Goal: Browse casually: Explore the website without a specific task or goal

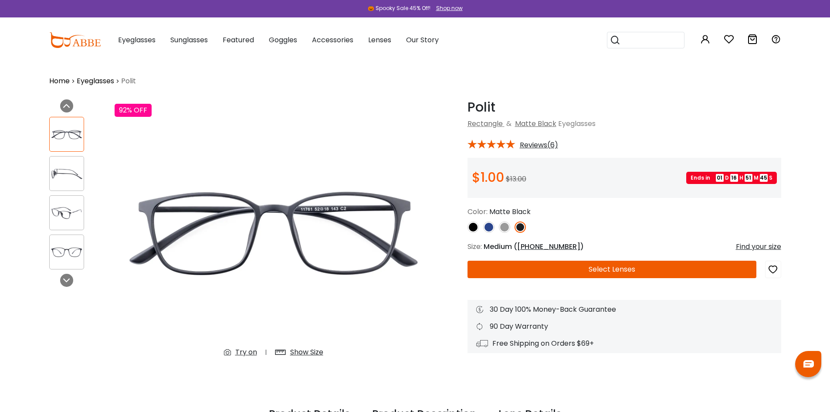
click at [63, 183] on div at bounding box center [66, 173] width 35 height 35
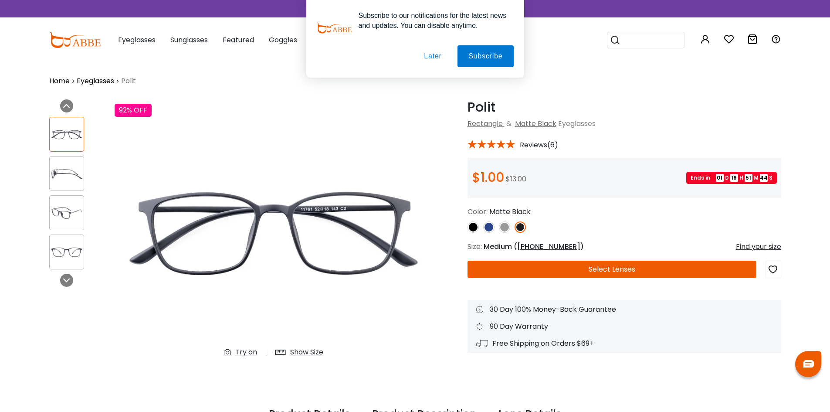
click at [70, 153] on div at bounding box center [77, 192] width 57 height 161
click at [441, 51] on button "Later" at bounding box center [432, 56] width 39 height 22
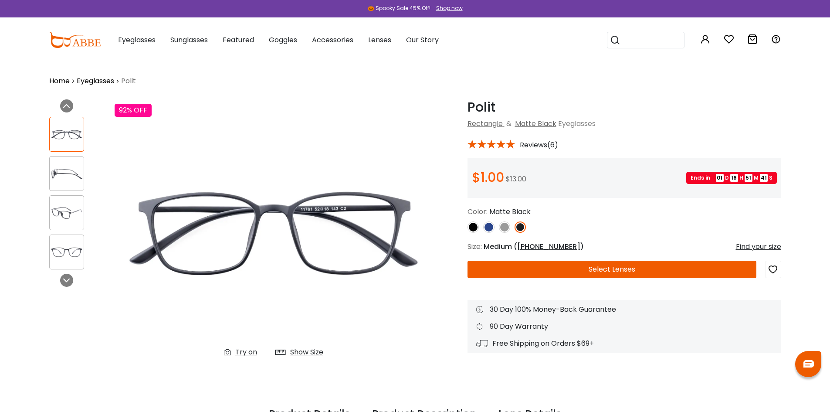
click at [61, 163] on div at bounding box center [66, 173] width 35 height 35
click at [71, 200] on div at bounding box center [66, 212] width 35 height 35
click at [70, 281] on icon at bounding box center [66, 280] width 7 height 7
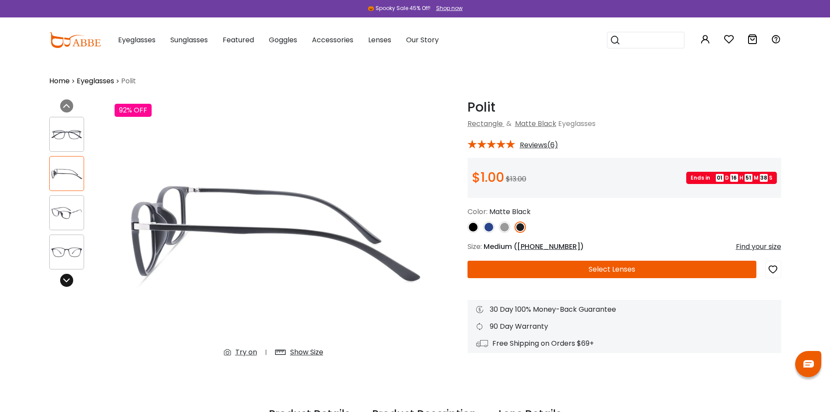
click at [70, 281] on icon at bounding box center [66, 280] width 7 height 7
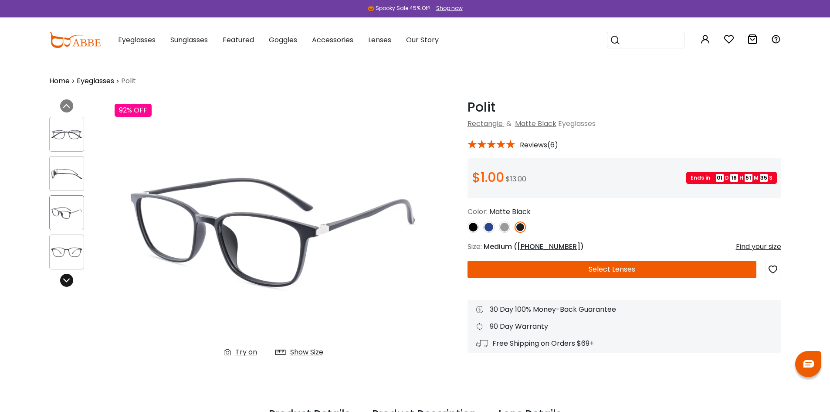
click at [70, 281] on icon at bounding box center [66, 280] width 7 height 7
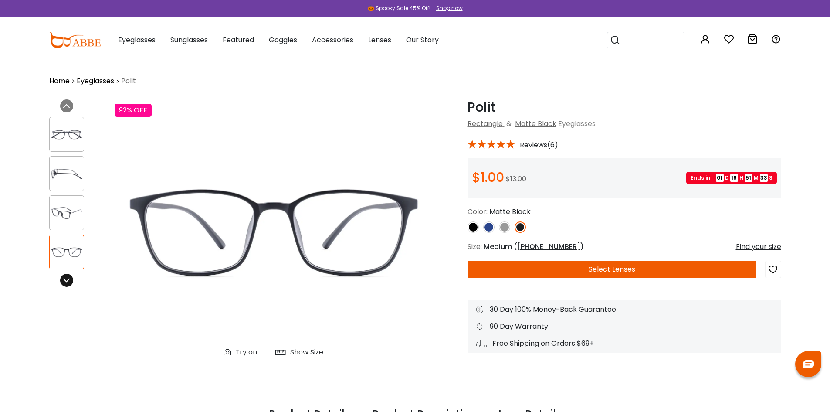
click at [70, 281] on icon at bounding box center [66, 280] width 7 height 7
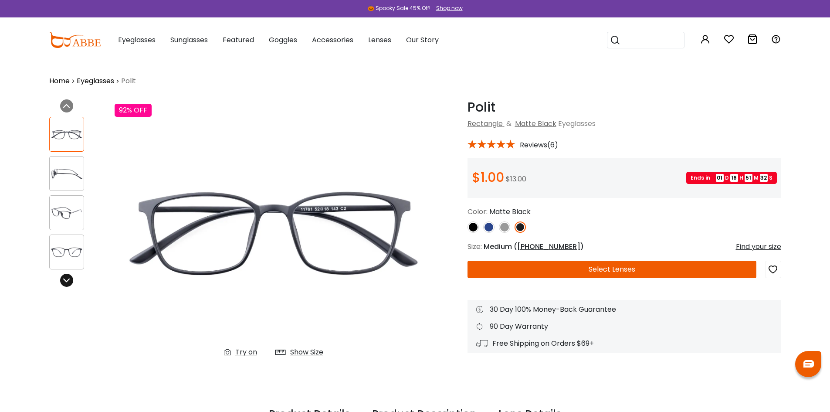
click at [70, 281] on icon at bounding box center [66, 280] width 7 height 7
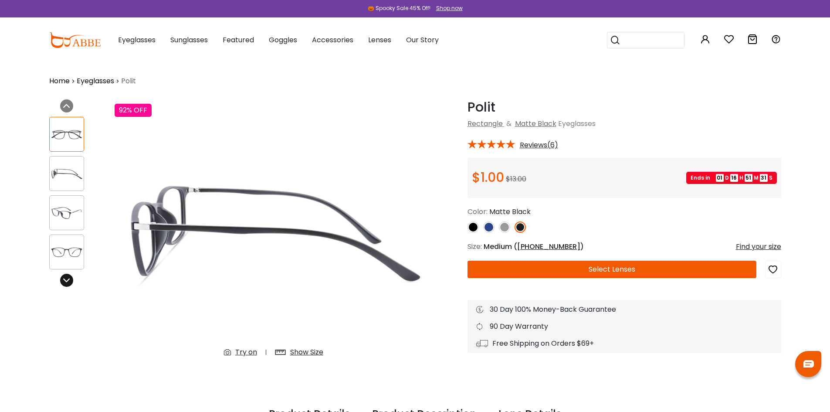
click at [70, 281] on icon at bounding box center [66, 280] width 7 height 7
